Goal: Obtain resource: Obtain resource

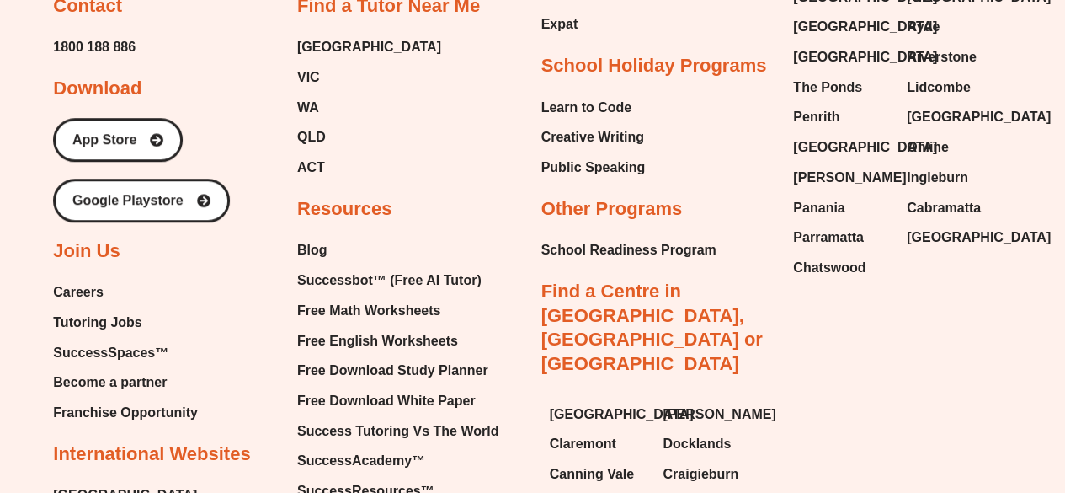
scroll to position [6944, 0]
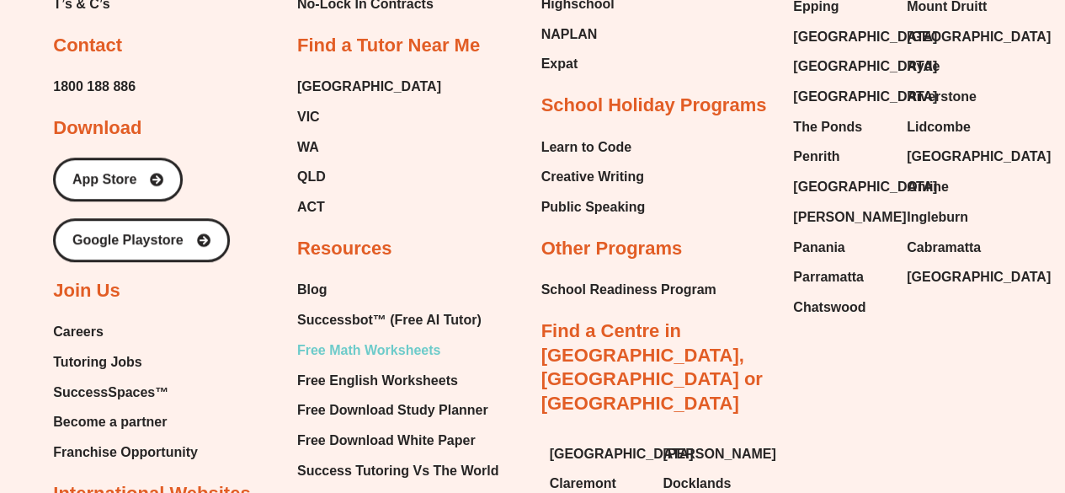
click at [360, 338] on span "Free Math Worksheets" at bounding box center [368, 350] width 143 height 25
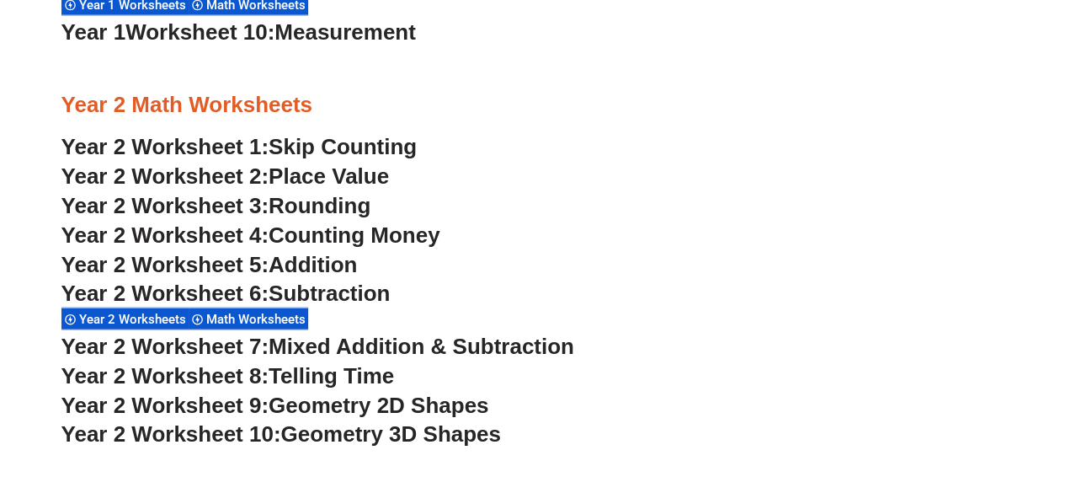
scroll to position [1913, 0]
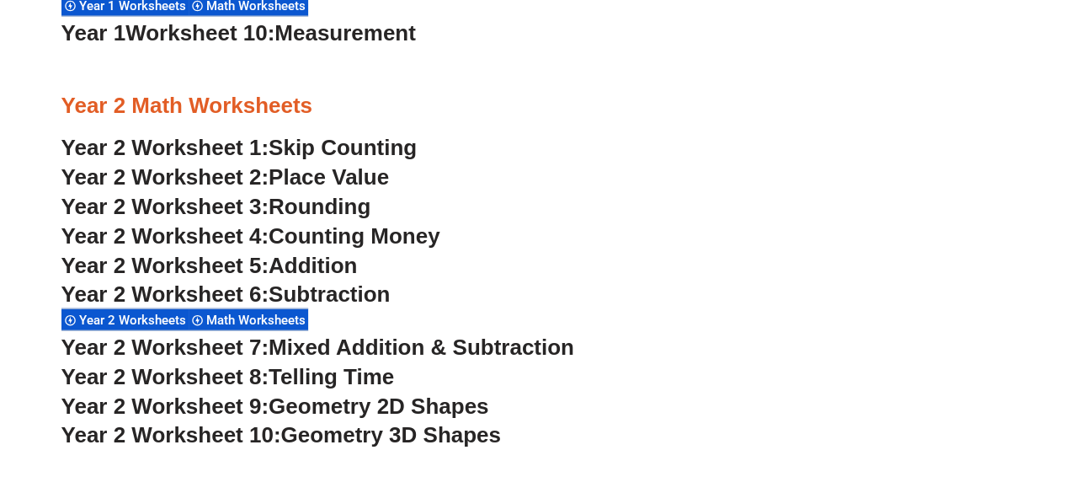
click at [312, 292] on span "Subtraction" at bounding box center [329, 293] width 121 height 25
drag, startPoint x: 316, startPoint y: 341, endPoint x: 307, endPoint y: 351, distance: 13.7
click at [307, 351] on span "Mixed Addition & Subtraction" at bounding box center [422, 346] width 306 height 25
click at [364, 369] on span "Telling Time" at bounding box center [331, 376] width 125 height 25
